Goal: Navigation & Orientation: Find specific page/section

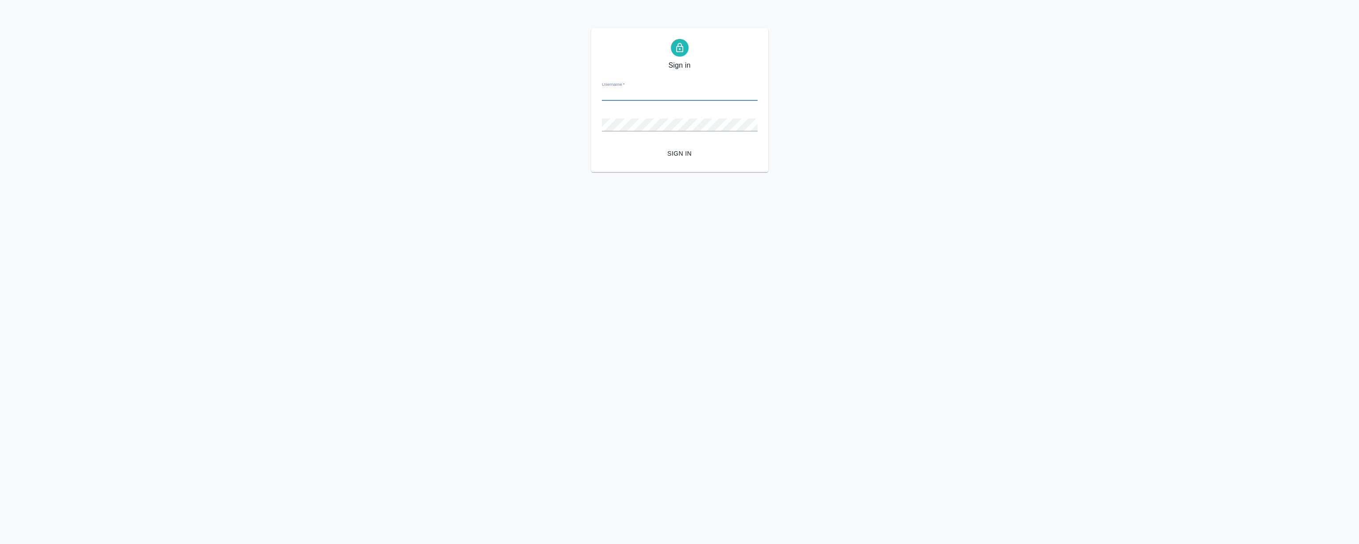
click at [651, 92] on input "Username   *" at bounding box center [680, 95] width 156 height 12
click at [655, 91] on input "Username   *" at bounding box center [680, 95] width 156 height 12
paste input "[PERSON_NAME][EMAIL_ADDRESS][DOMAIN_NAME]"
type input "[PERSON_NAME][EMAIL_ADDRESS][DOMAIN_NAME]"
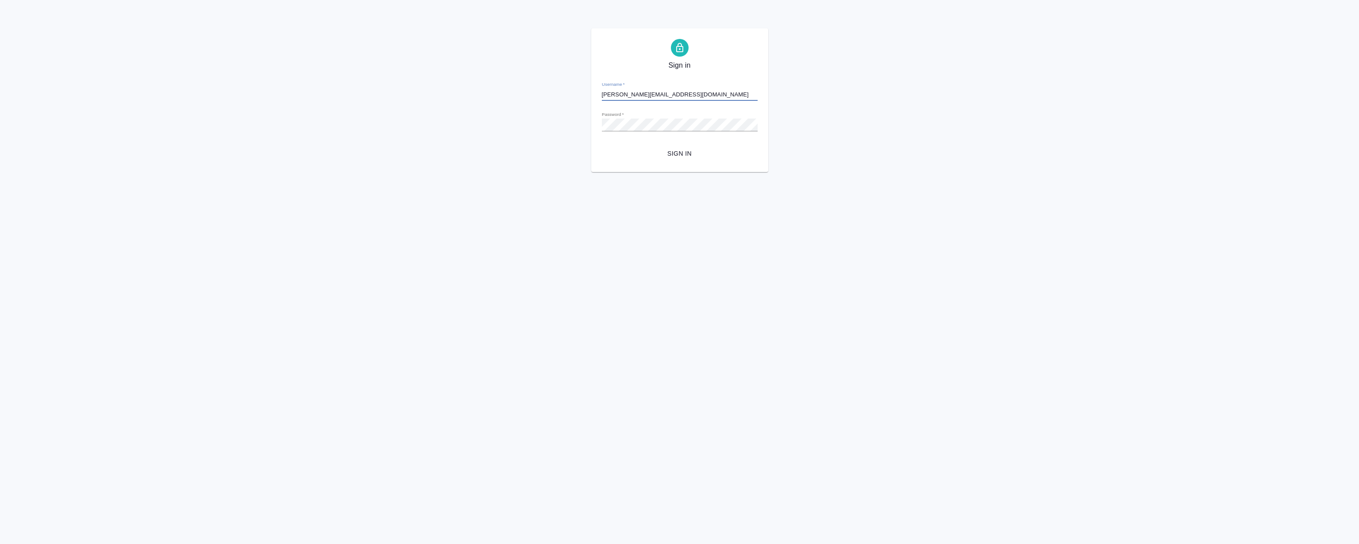
click at [682, 152] on span "Sign in" at bounding box center [680, 153] width 142 height 11
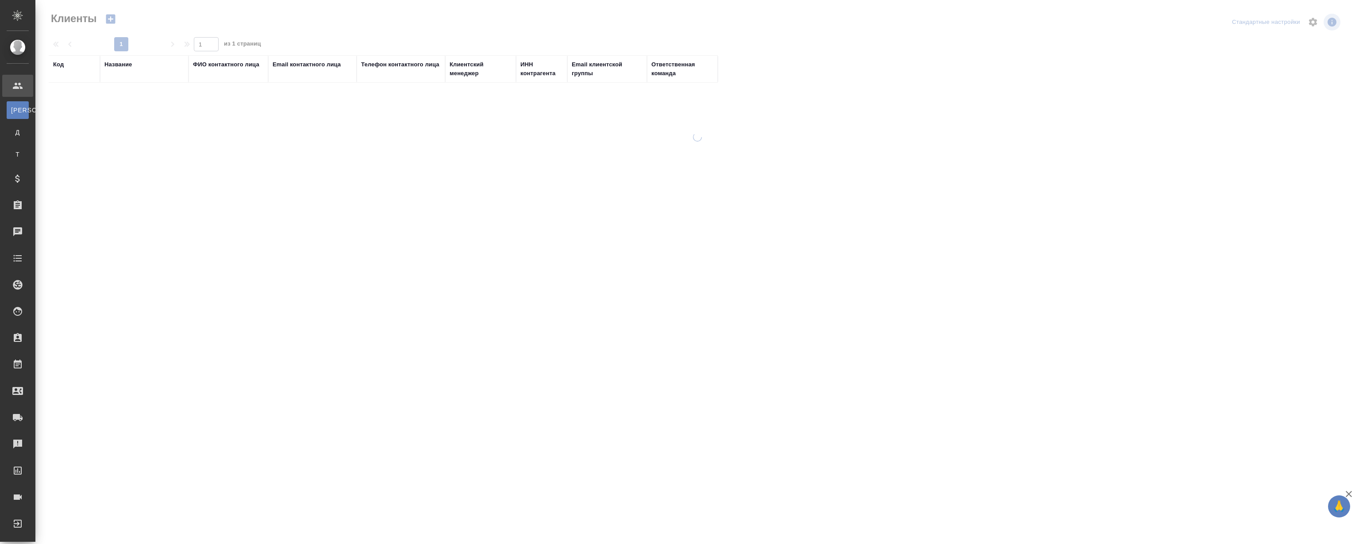
select select "RU"
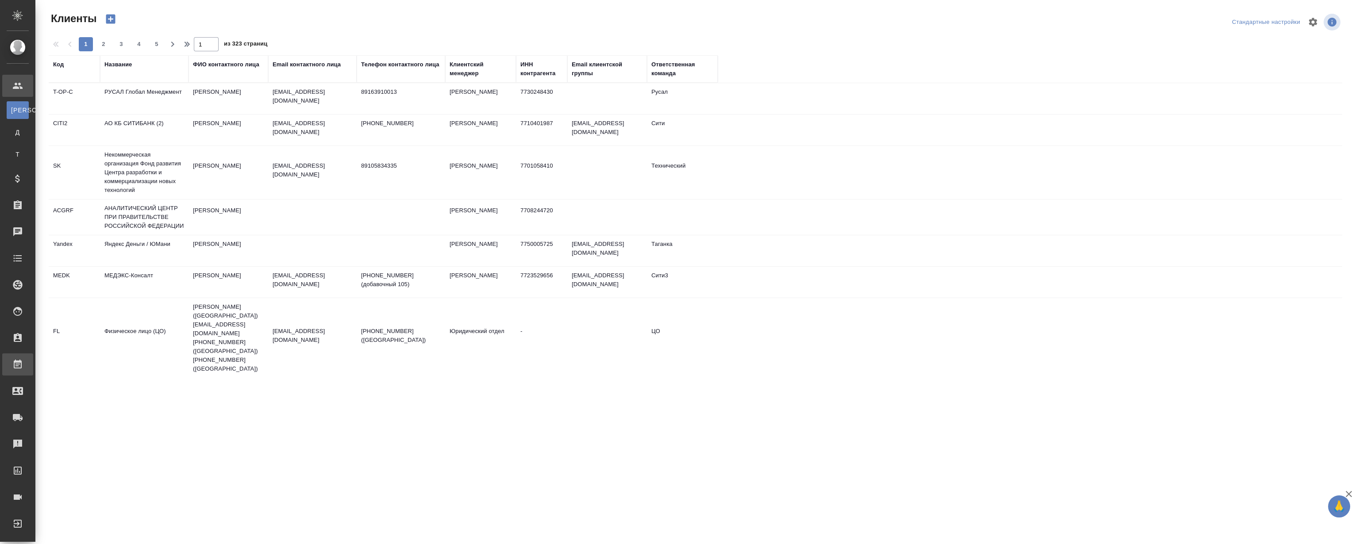
click at [18, 358] on div "Работы" at bounding box center [7, 364] width 22 height 13
